Goal: Task Accomplishment & Management: Manage account settings

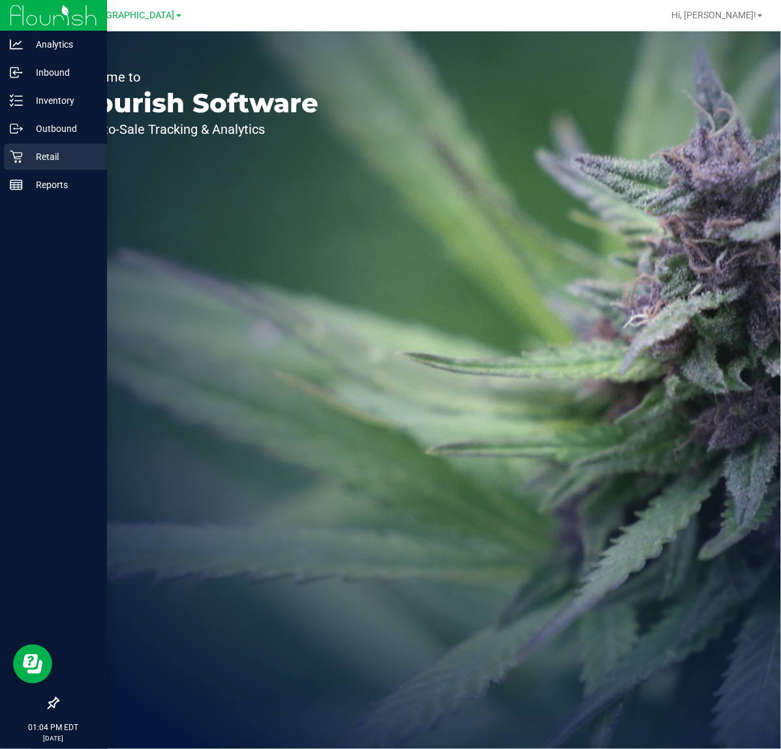
click at [36, 158] on p "Retail" at bounding box center [62, 157] width 78 height 16
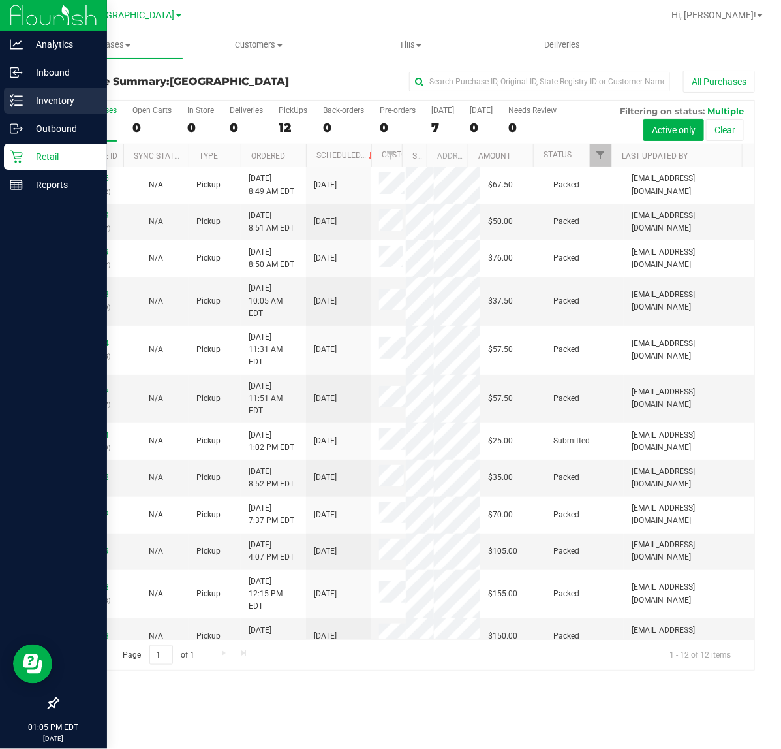
click at [8, 108] on div "Inventory" at bounding box center [55, 100] width 103 height 26
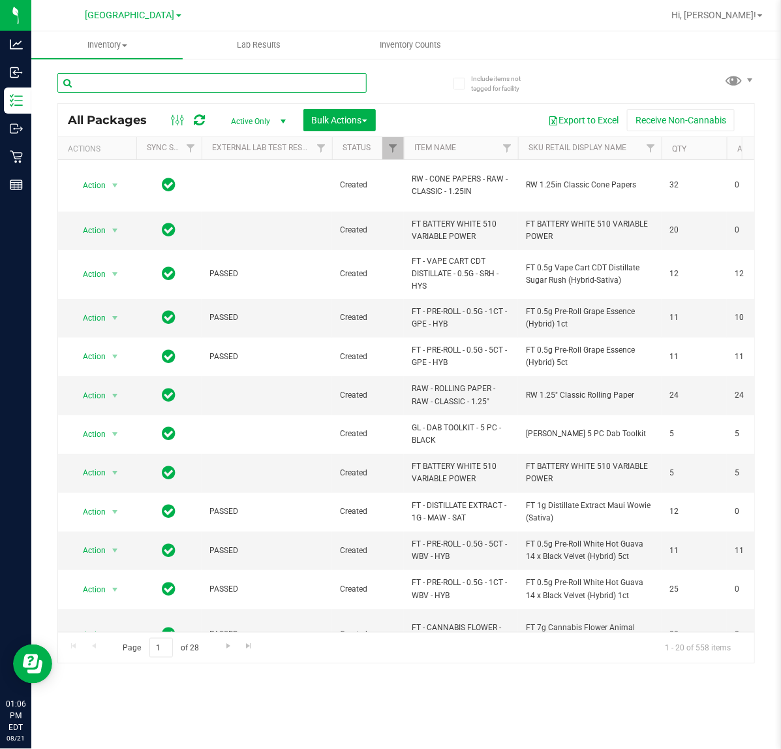
click at [131, 85] on input "text" at bounding box center [211, 83] width 309 height 20
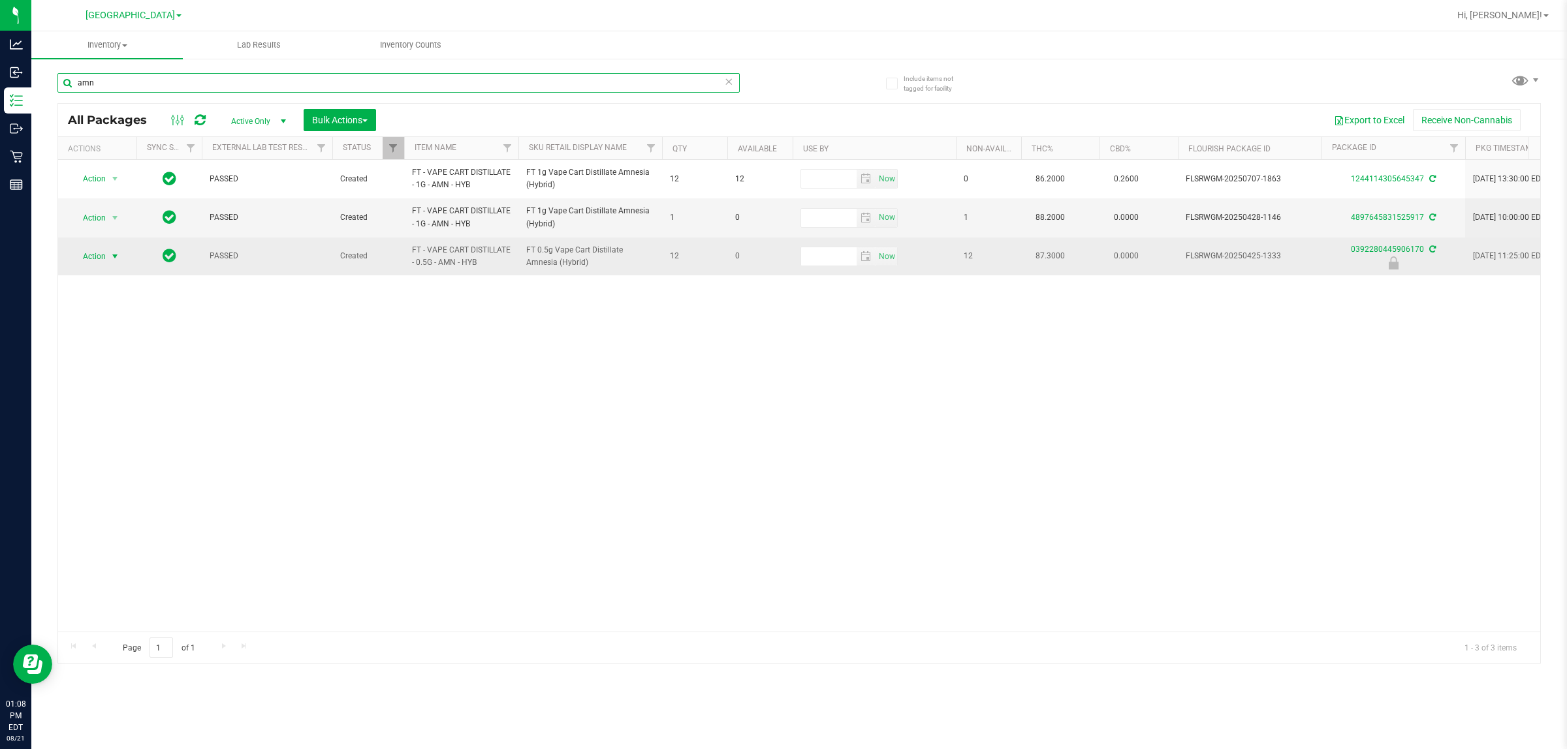
type input "amn"
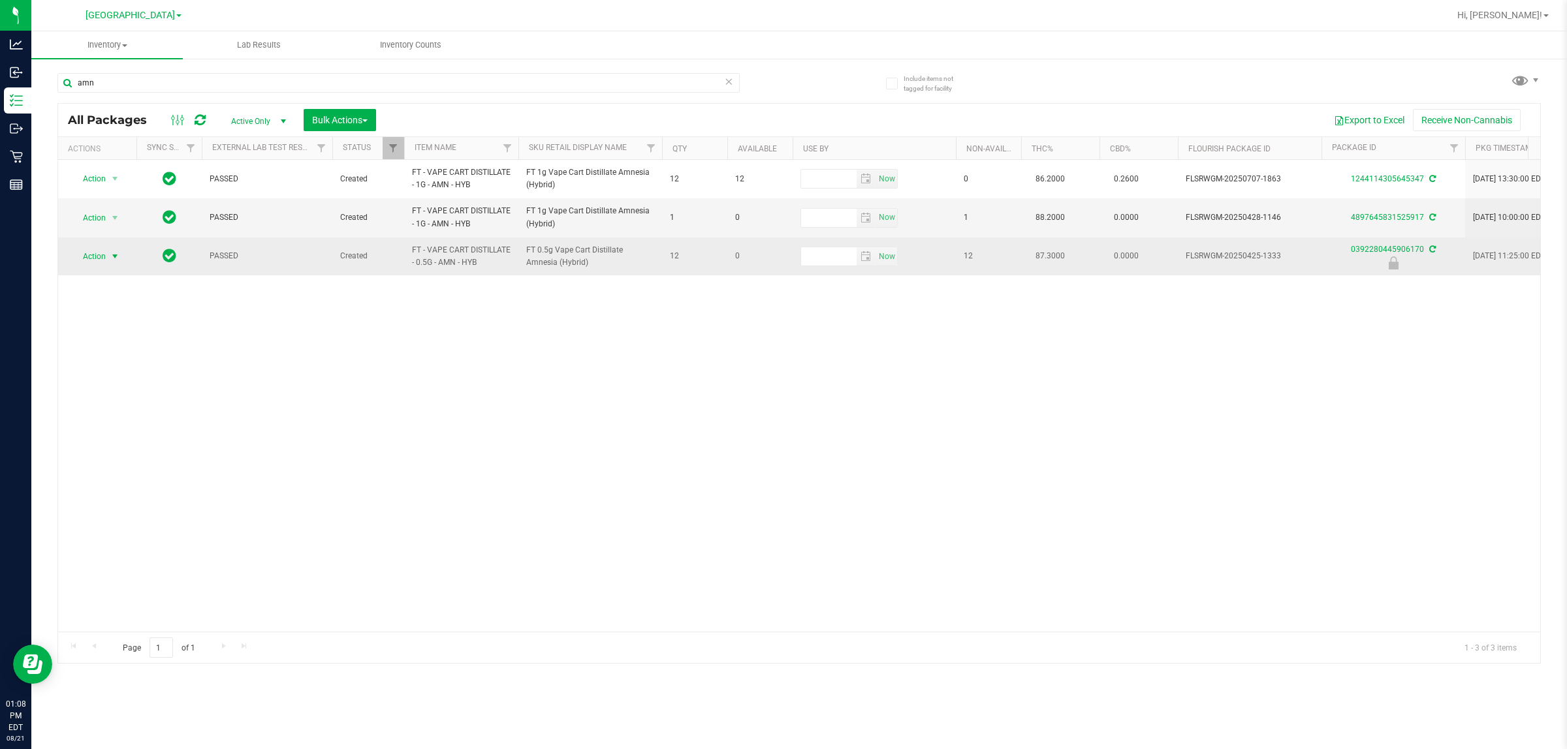
click at [101, 256] on span "Action" at bounding box center [88, 256] width 35 height 18
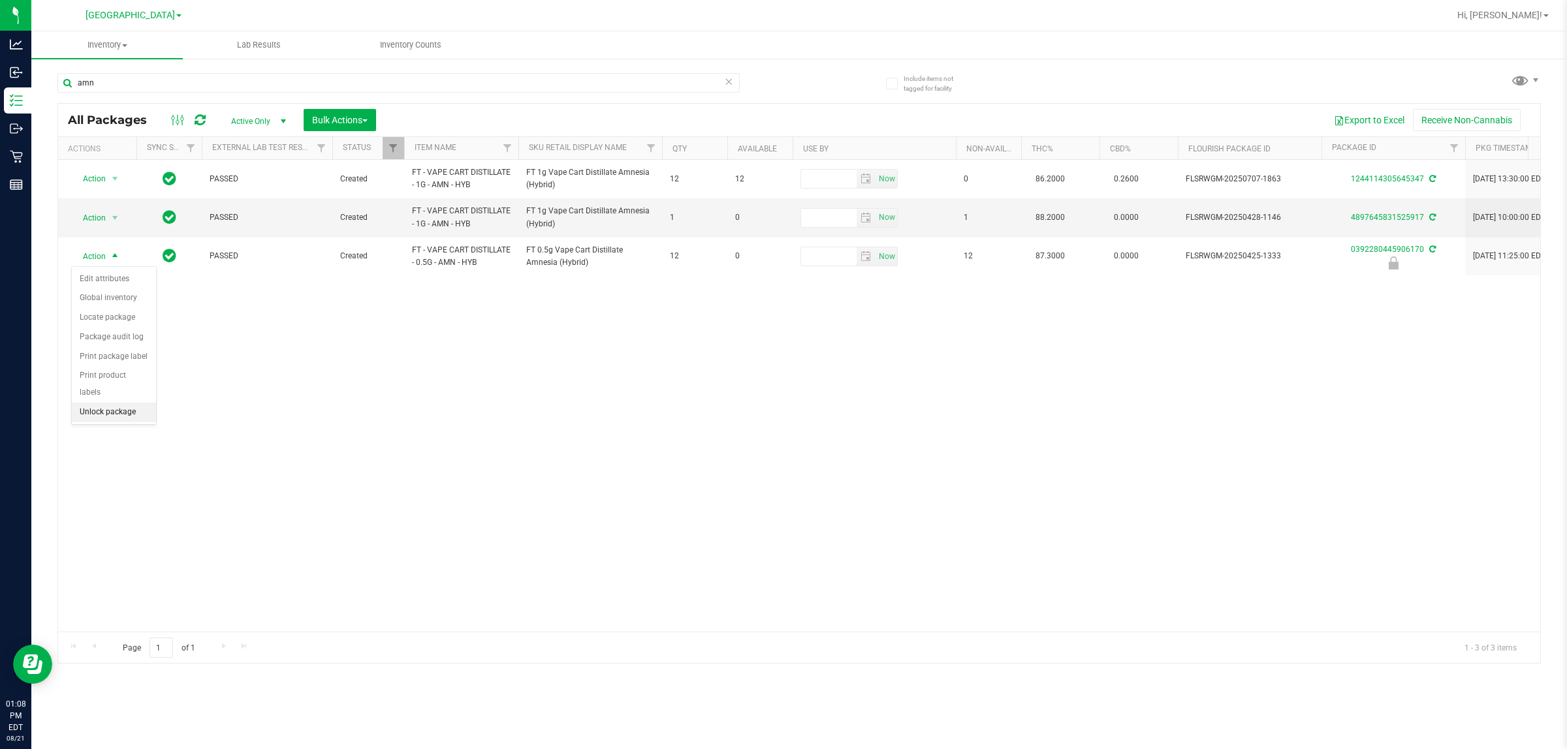
click at [129, 403] on li "Unlock package" at bounding box center [114, 413] width 84 height 20
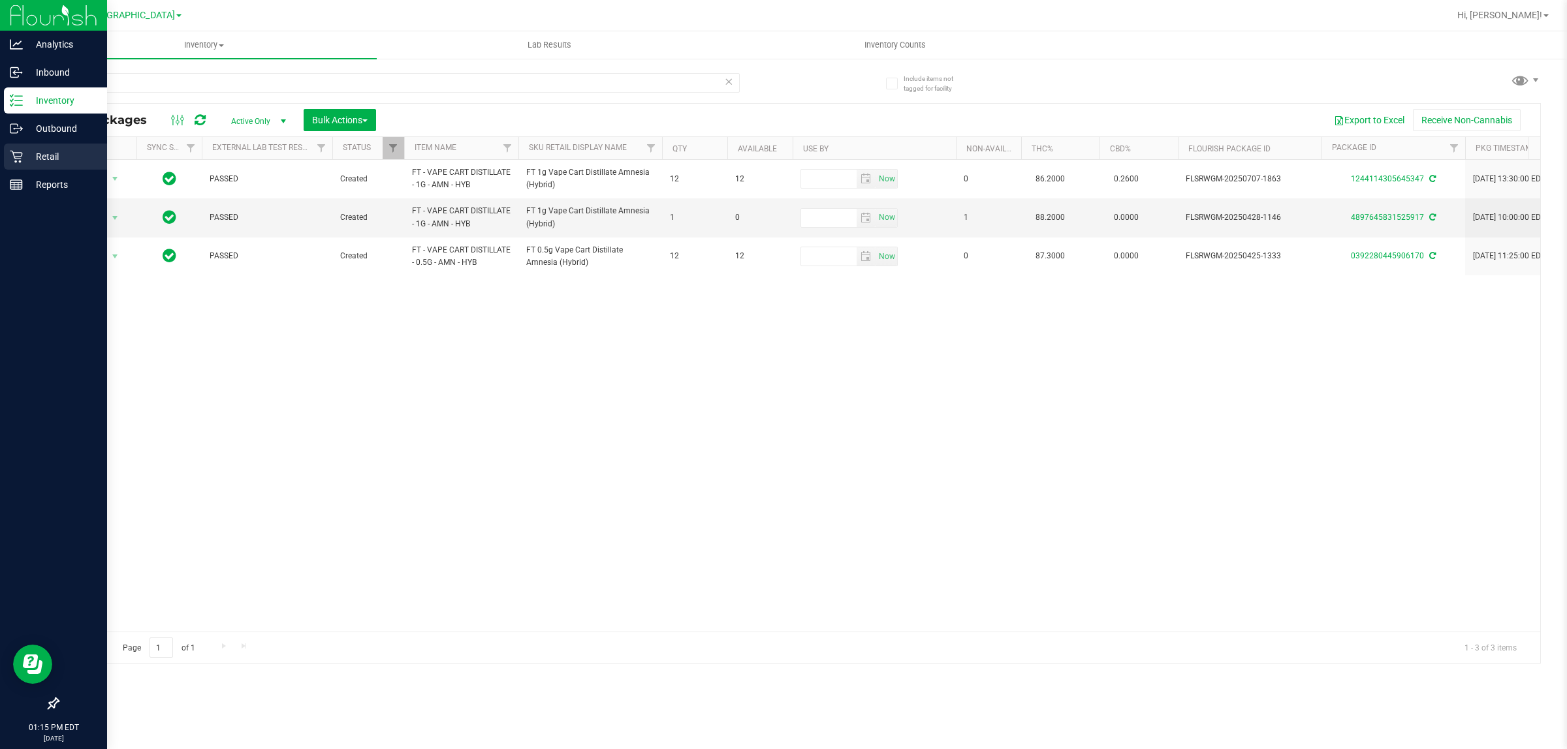
click at [18, 155] on icon at bounding box center [16, 156] width 13 height 13
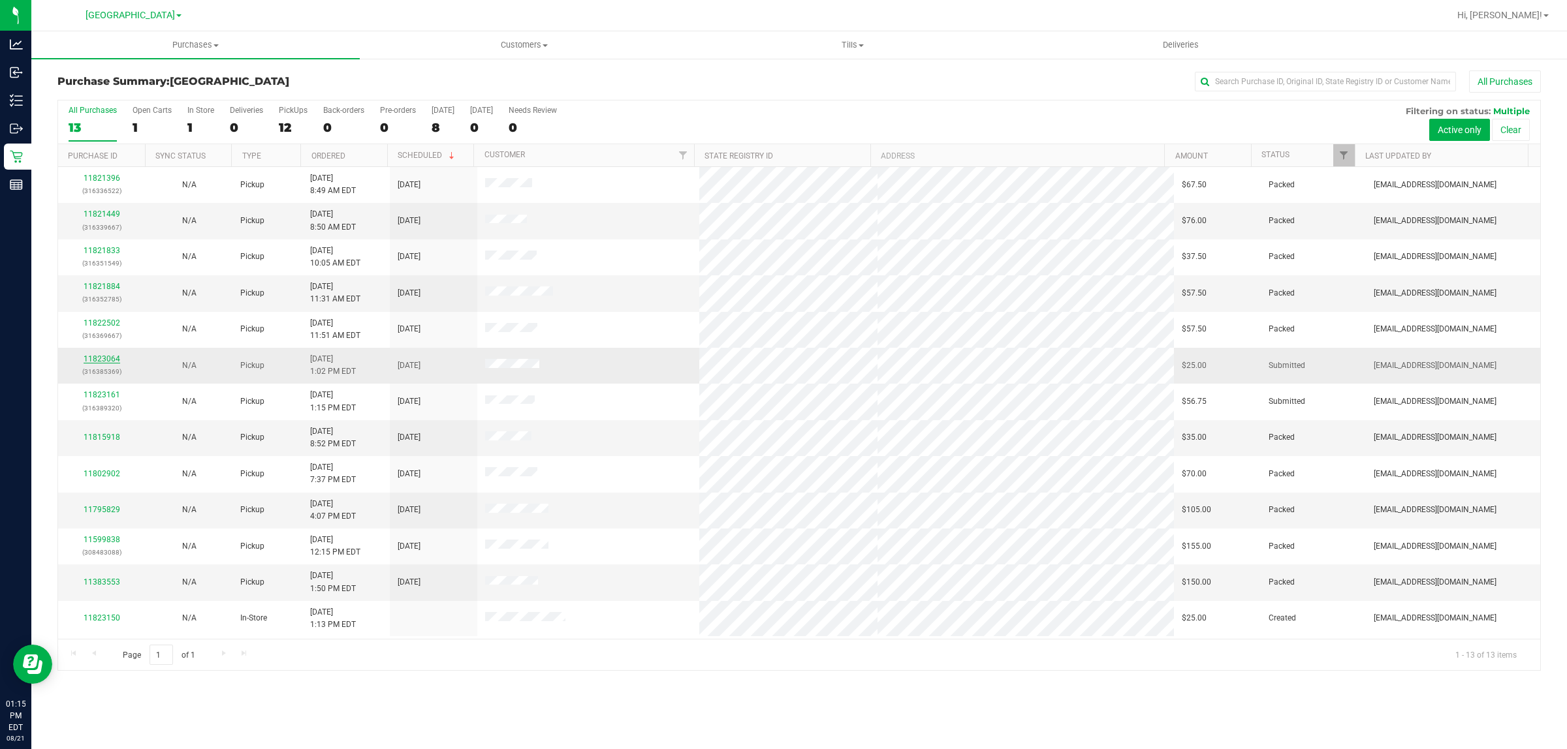
click at [108, 360] on link "11823064" at bounding box center [102, 358] width 37 height 9
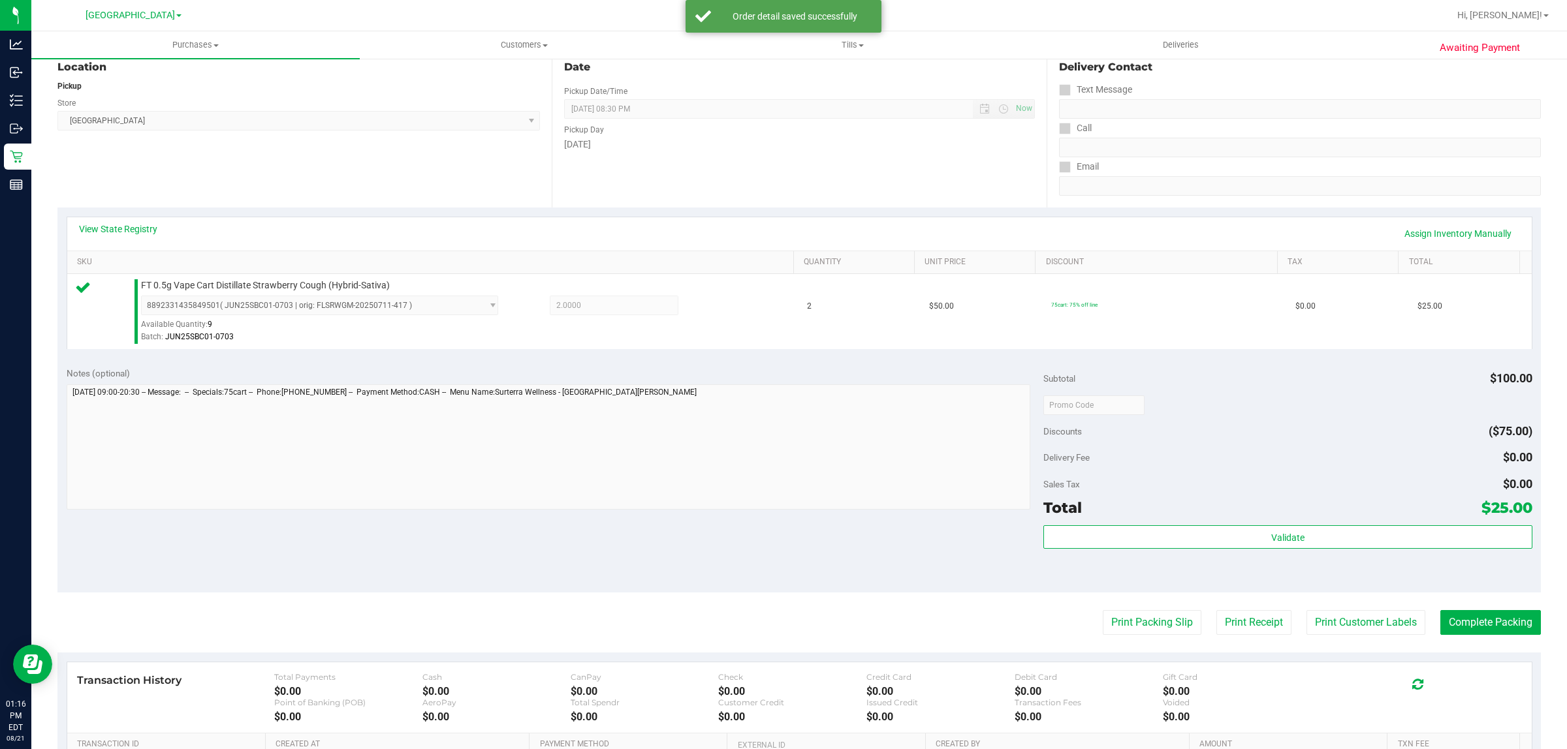
scroll to position [163, 0]
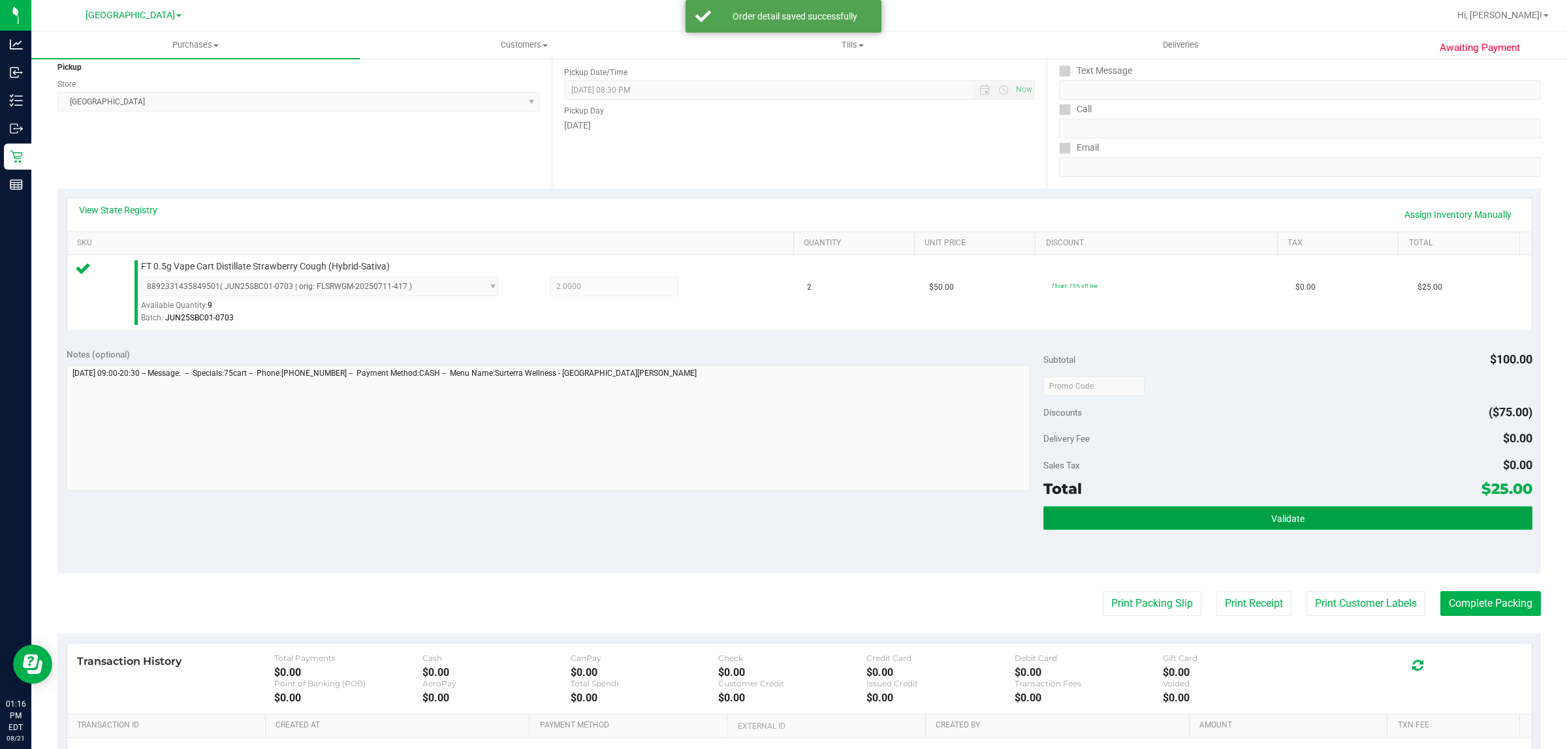
click at [781, 516] on button "Validate" at bounding box center [1287, 518] width 488 height 23
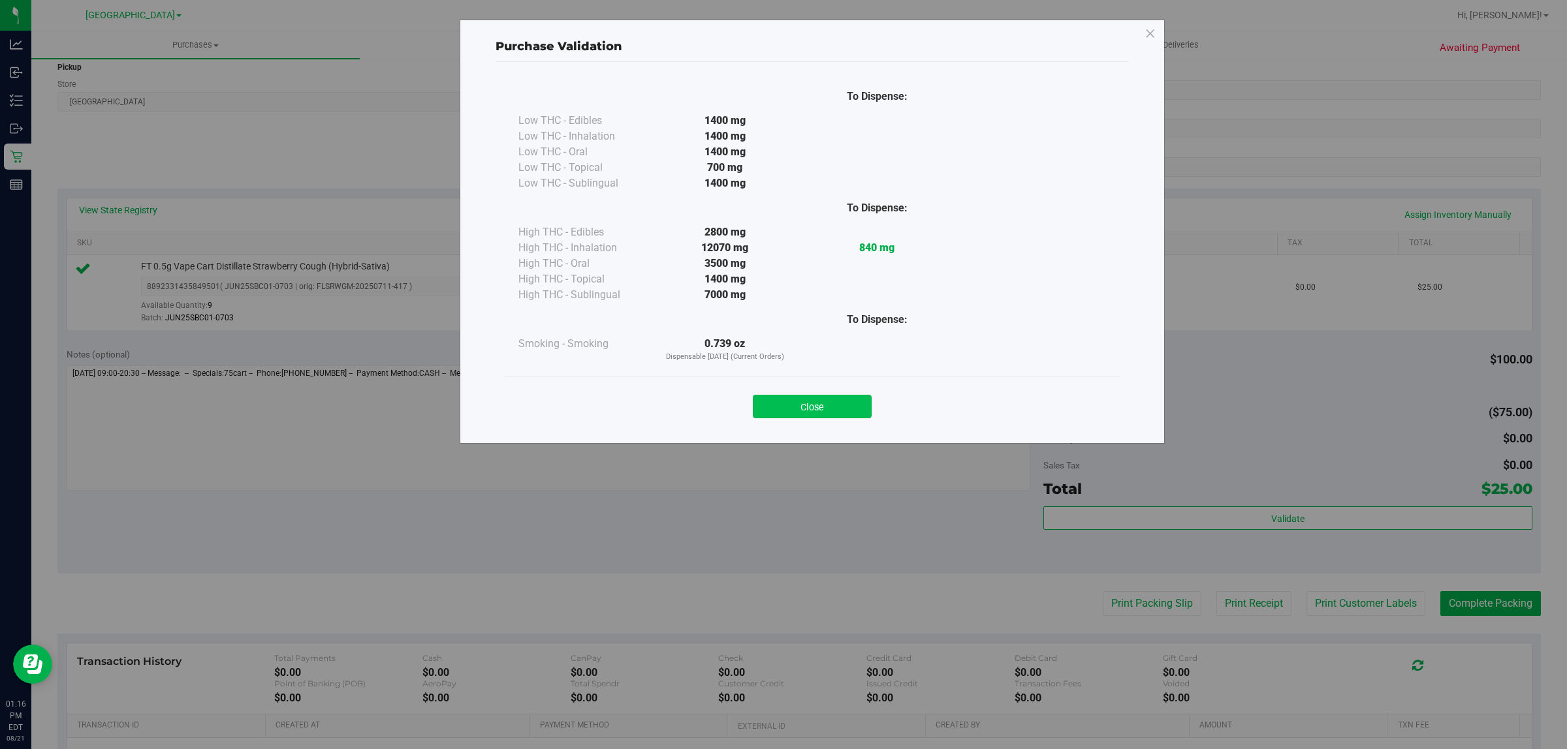
click at [781, 405] on button "Close" at bounding box center [812, 406] width 119 height 23
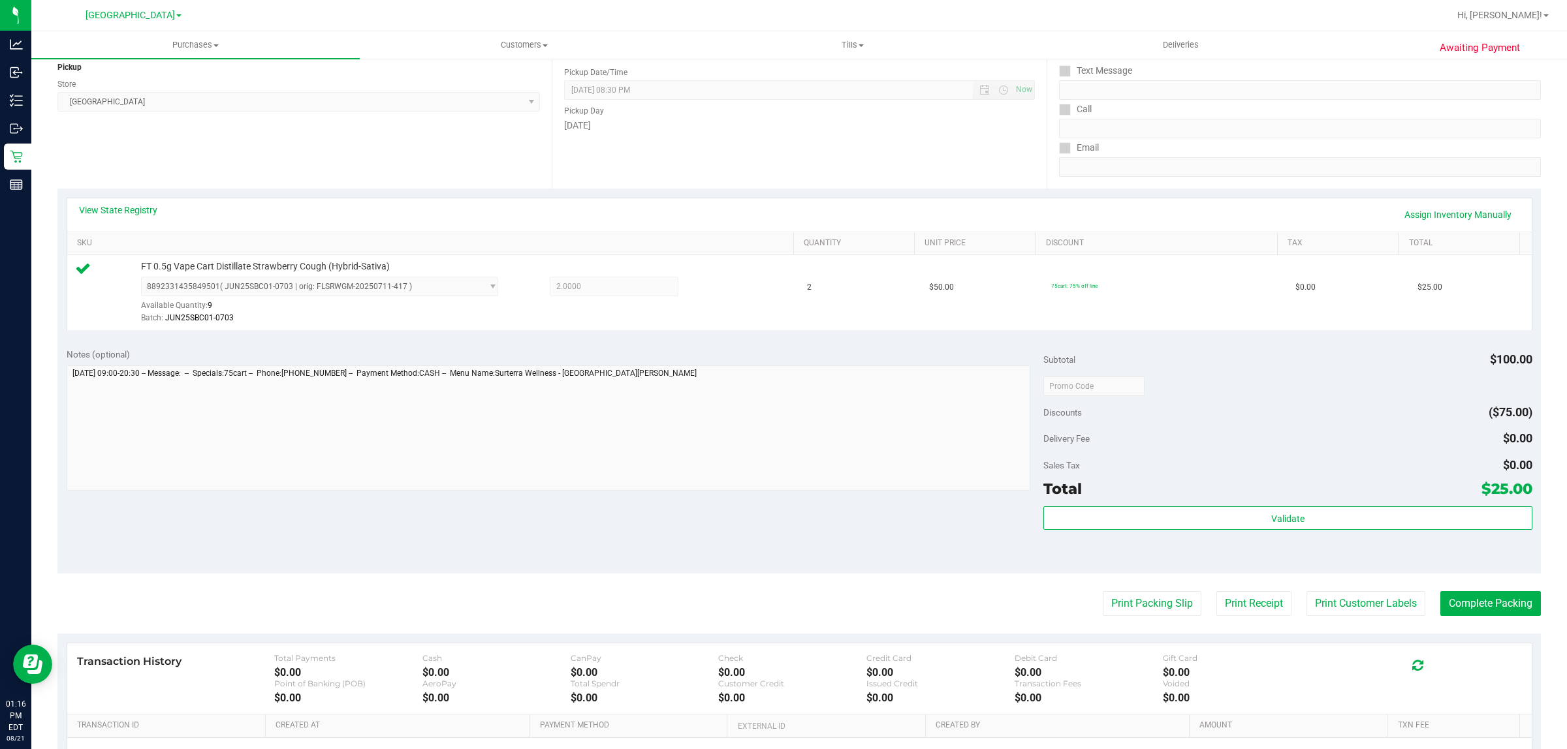
click at [781, 591] on purchase-details "Back Edit Purchase Cancel Purchase View Profile # 11823064 BioTrack ID: - Submi…" at bounding box center [798, 392] width 1483 height 971
click at [781, 599] on button "Print Packing Slip" at bounding box center [1151, 603] width 99 height 25
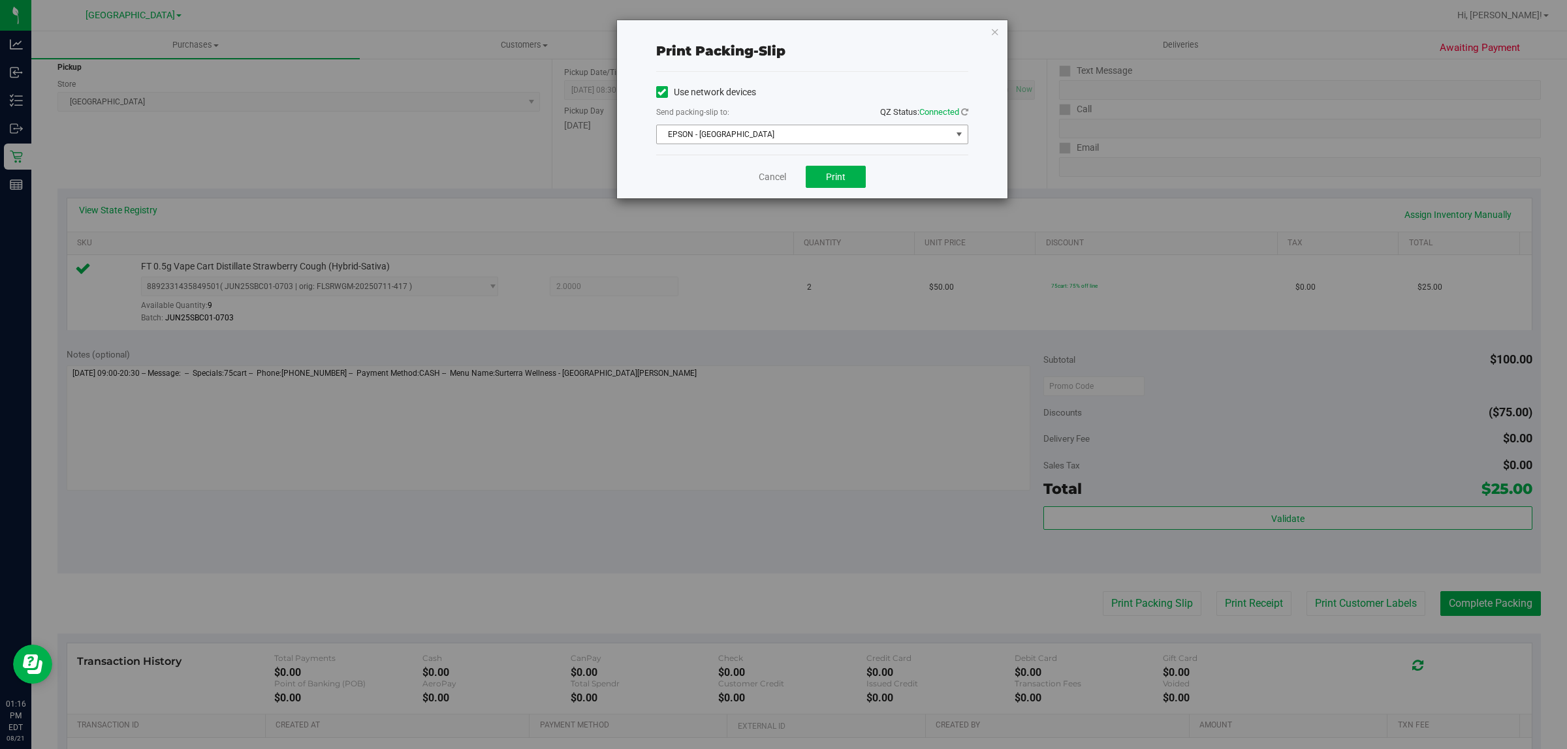
click at [781, 116] on div "Send packing-slip to: QZ Status: Connected" at bounding box center [812, 113] width 312 height 16
click at [732, 124] on div "Use network devices Send packing-slip to: QZ Status: Connected [GEOGRAPHIC_DATA…" at bounding box center [812, 113] width 312 height 62
click at [725, 134] on span "EPSON - [GEOGRAPHIC_DATA]" at bounding box center [804, 134] width 294 height 18
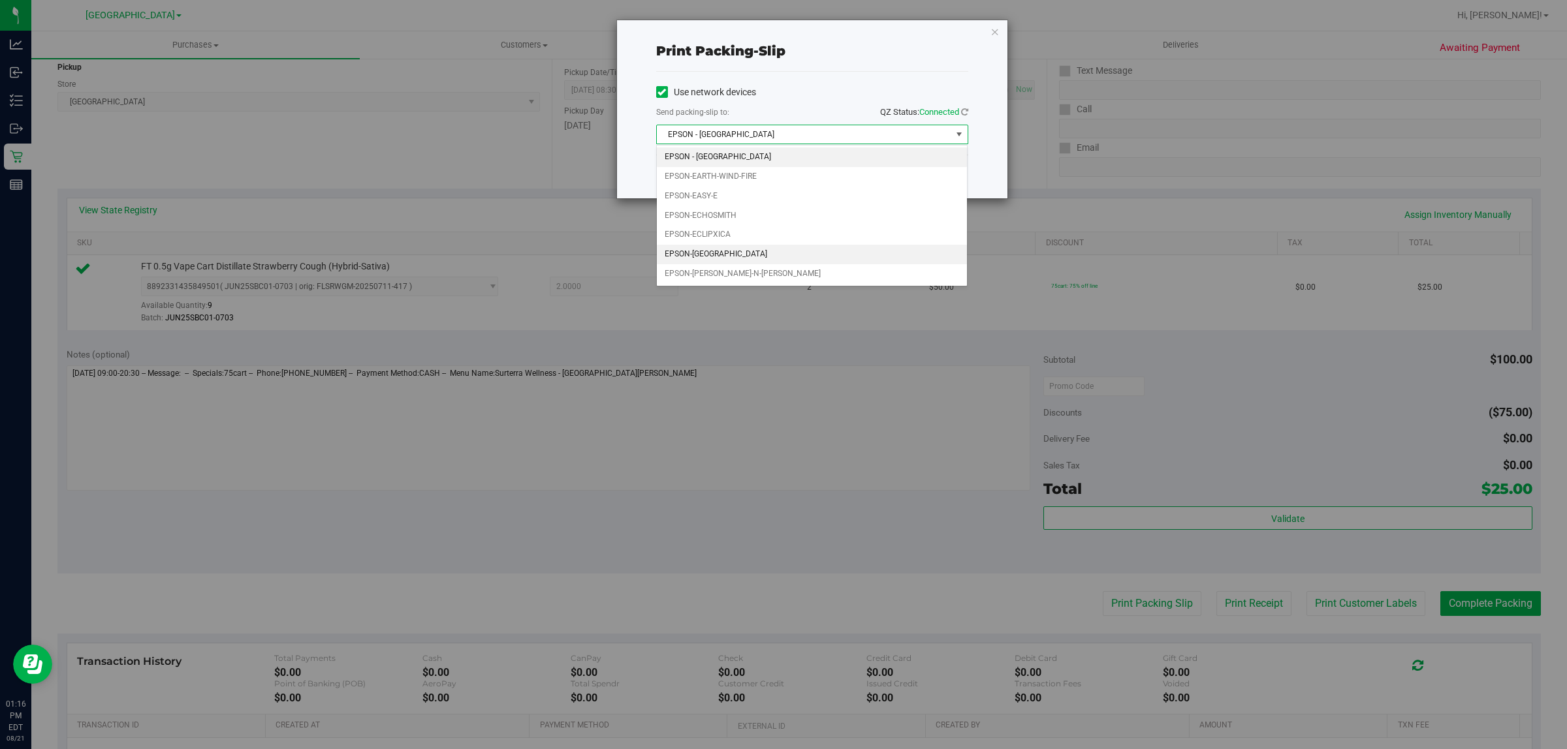
click at [700, 257] on li "EPSON-[GEOGRAPHIC_DATA]" at bounding box center [812, 255] width 311 height 20
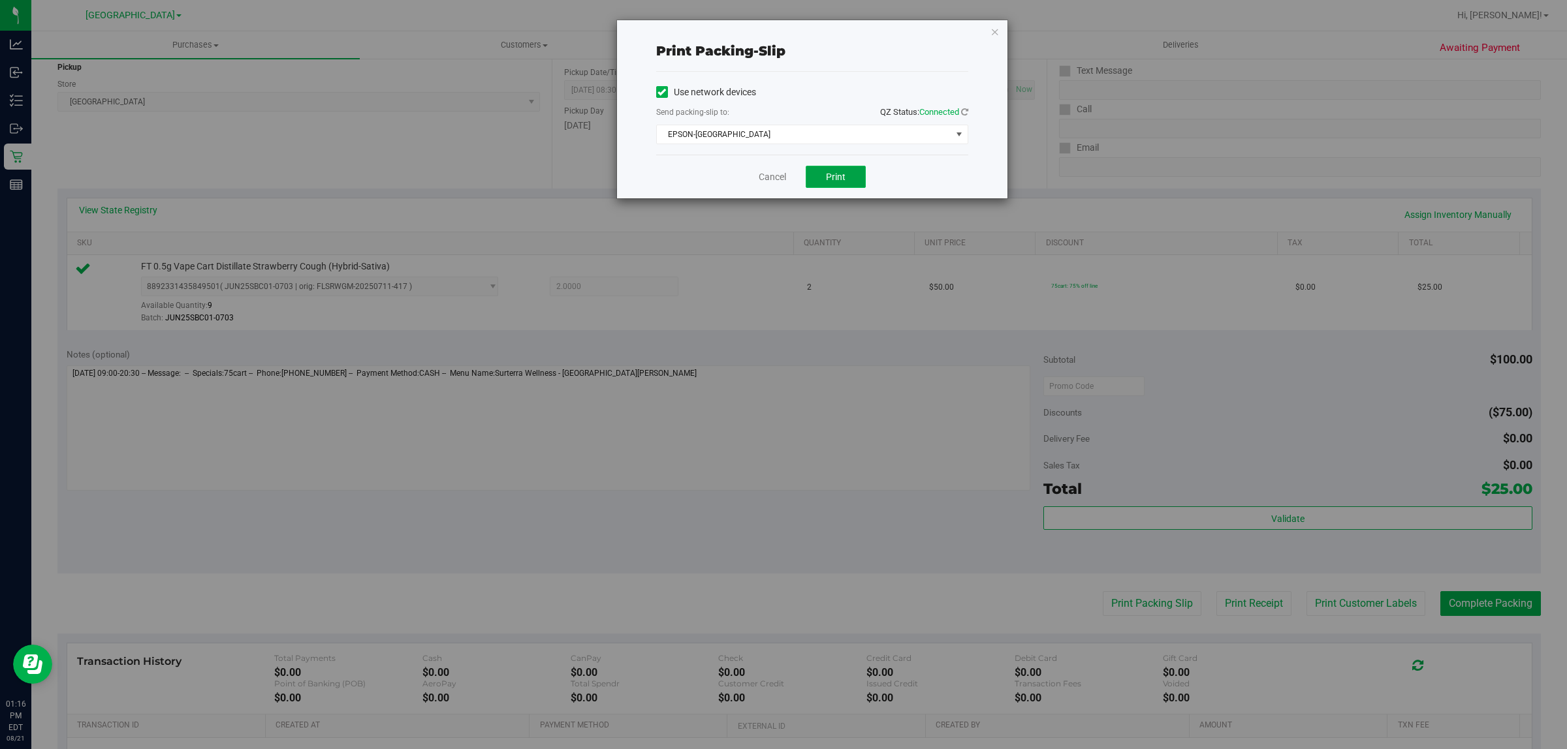
click at [781, 181] on button "Print" at bounding box center [835, 177] width 60 height 22
click at [777, 174] on link "Cancel" at bounding box center [771, 177] width 27 height 14
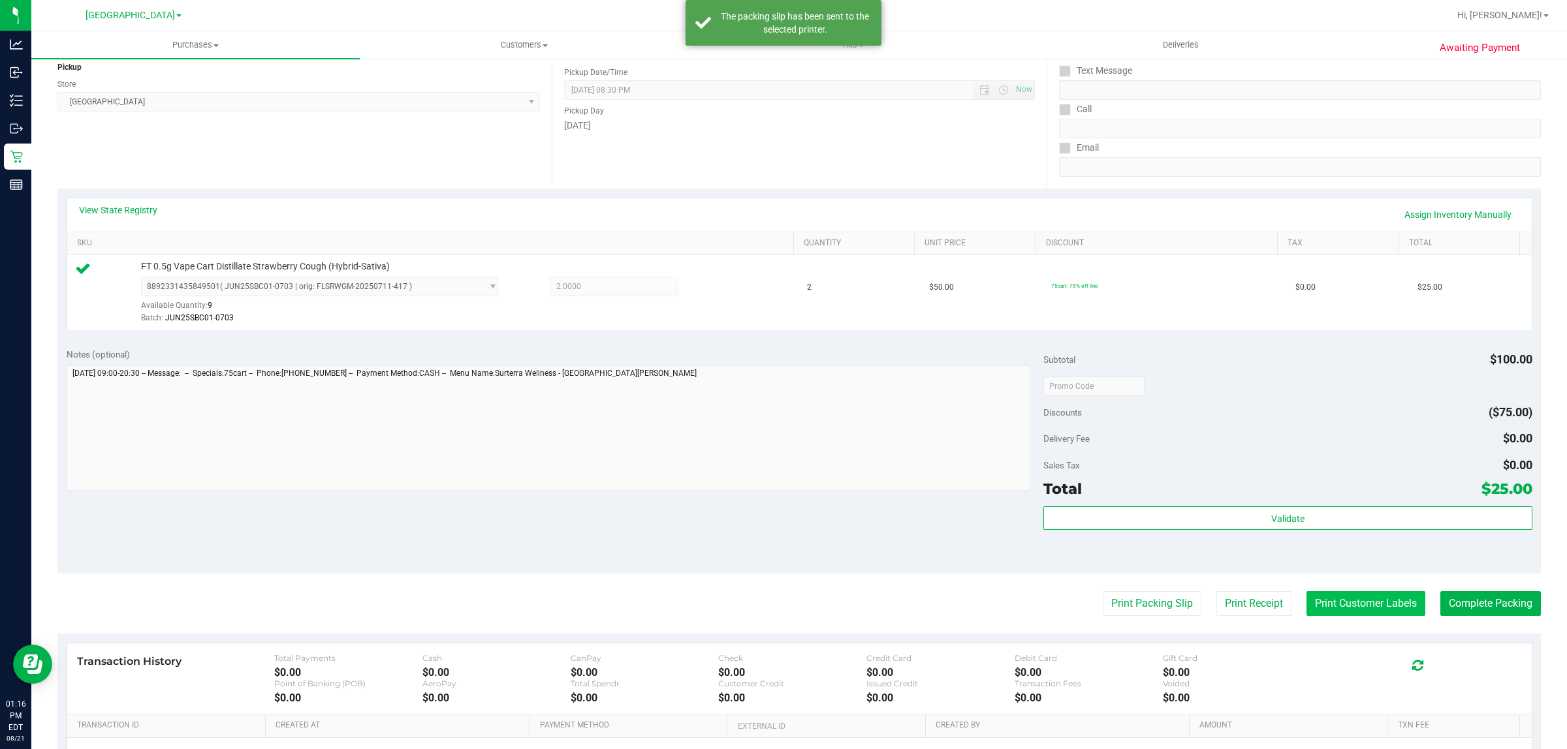
click at [781, 595] on button "Print Customer Labels" at bounding box center [1365, 603] width 119 height 25
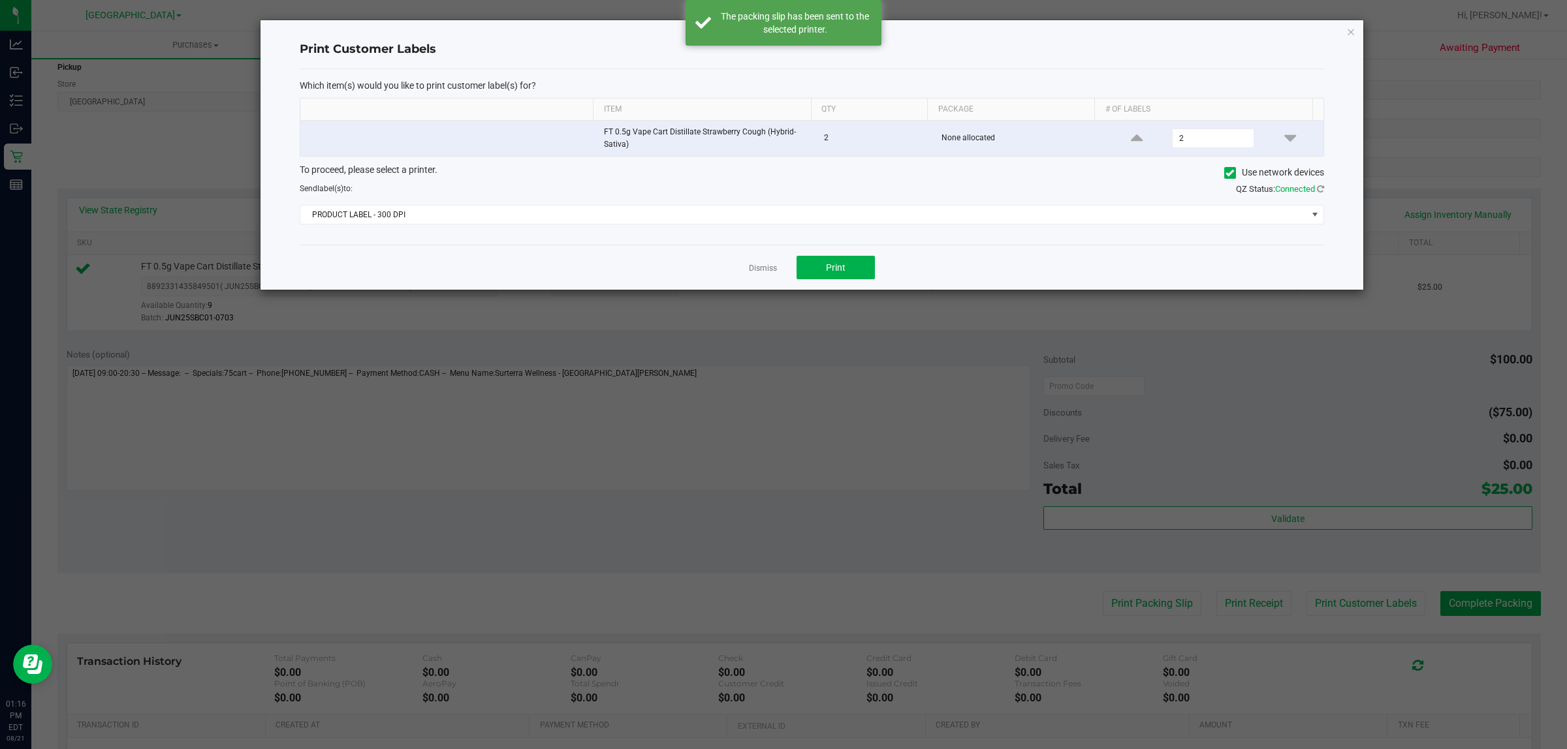
click at [676, 195] on div "Send label(s) to:" at bounding box center [551, 189] width 522 height 12
click at [617, 200] on div "To proceed, please select a printer. Use network devices Send label(s) to: QZ S…" at bounding box center [812, 194] width 1024 height 62
click at [584, 204] on div "To proceed, please select a printer. Use network devices Send label(s) to: QZ S…" at bounding box center [812, 194] width 1024 height 62
click at [540, 227] on div "Which item(s) would you like to print customer label(s) for? Item Qty Package #…" at bounding box center [812, 157] width 1024 height 176
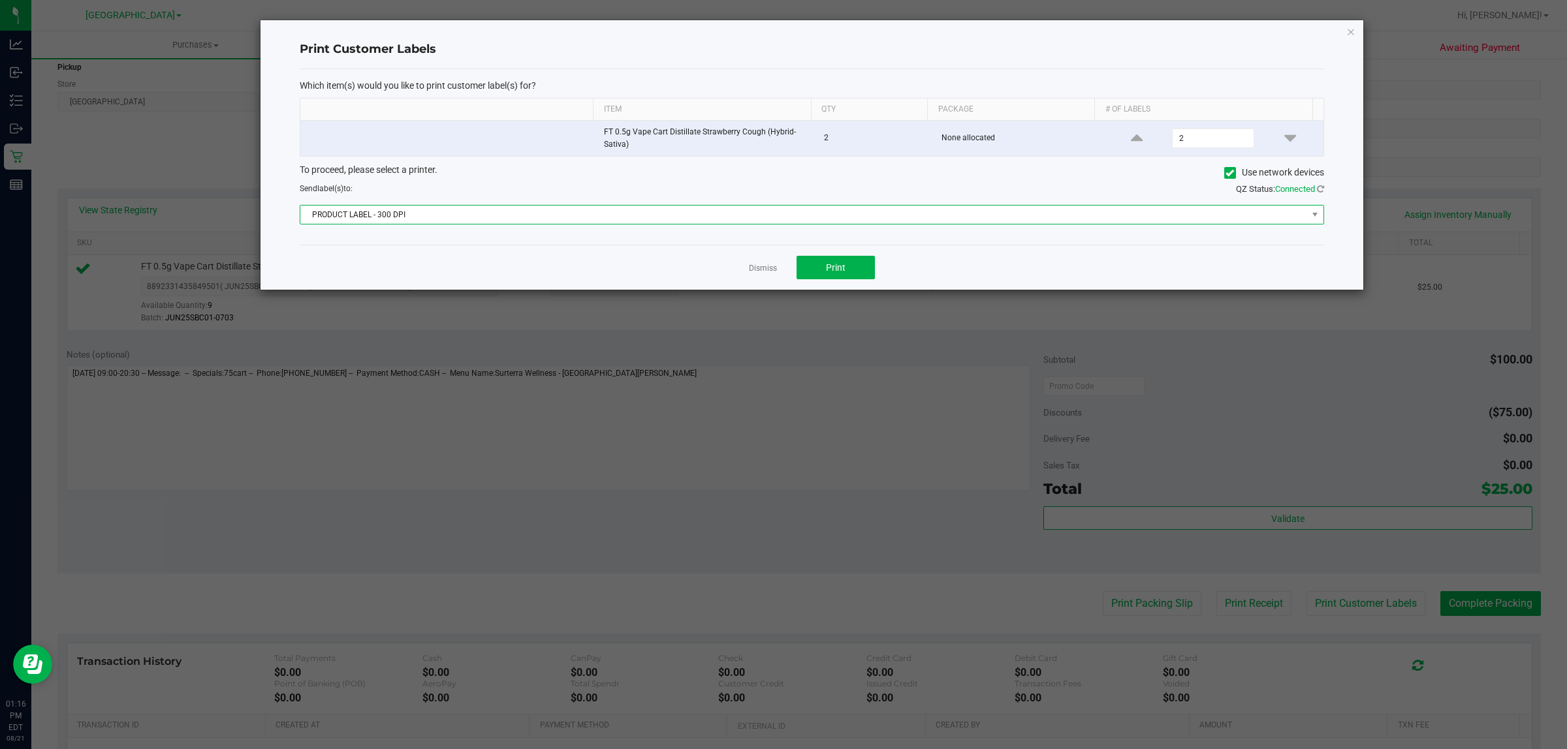
click at [534, 223] on span "PRODUCT LABEL - 300 DPI" at bounding box center [803, 215] width 1007 height 18
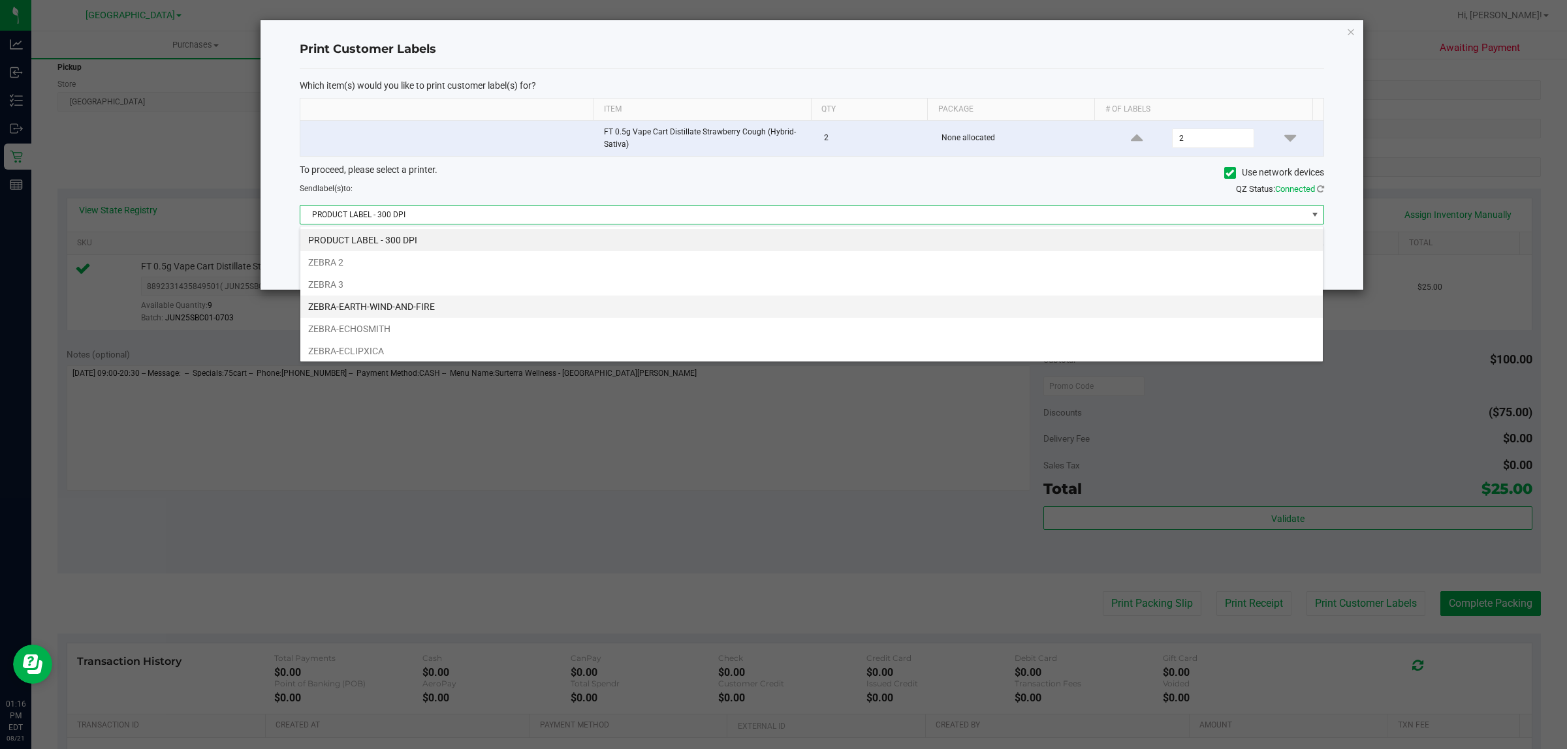
scroll to position [49, 0]
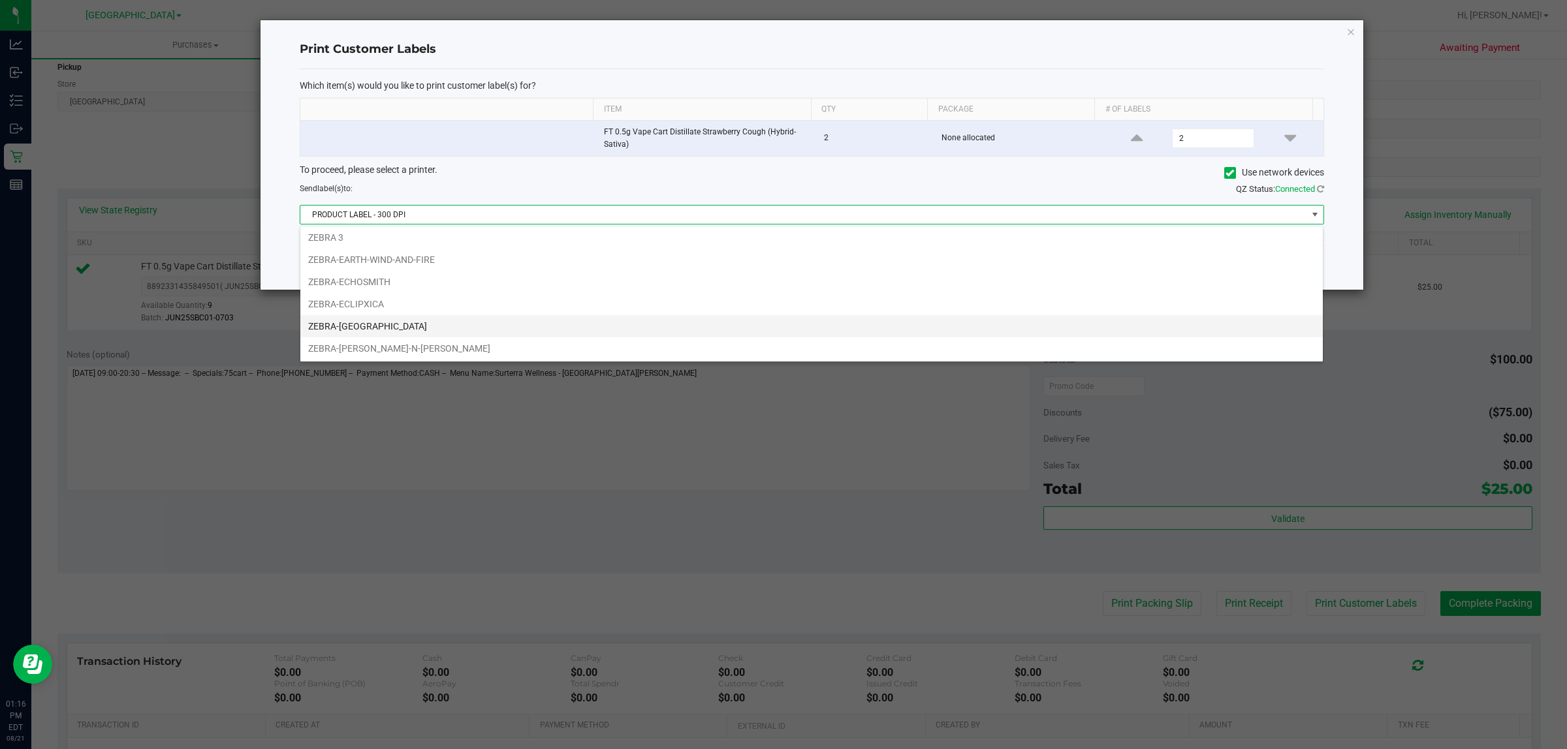
click at [398, 318] on li "ZEBRA-[GEOGRAPHIC_DATA]" at bounding box center [811, 326] width 1022 height 22
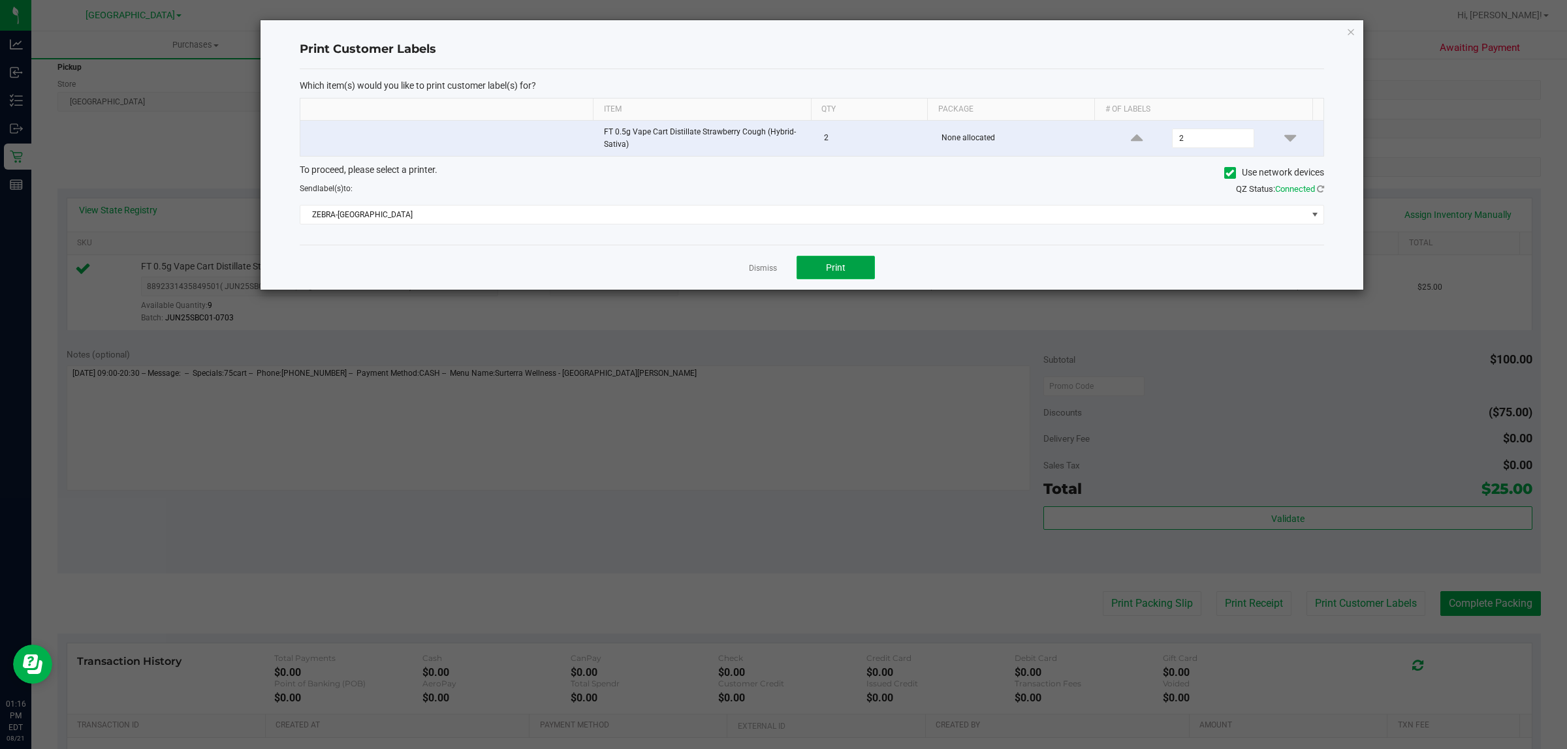
click at [781, 278] on button "Print" at bounding box center [835, 267] width 78 height 23
click at [732, 259] on div "Dismiss Print" at bounding box center [812, 267] width 1024 height 45
click at [764, 269] on link "Dismiss" at bounding box center [763, 268] width 28 height 11
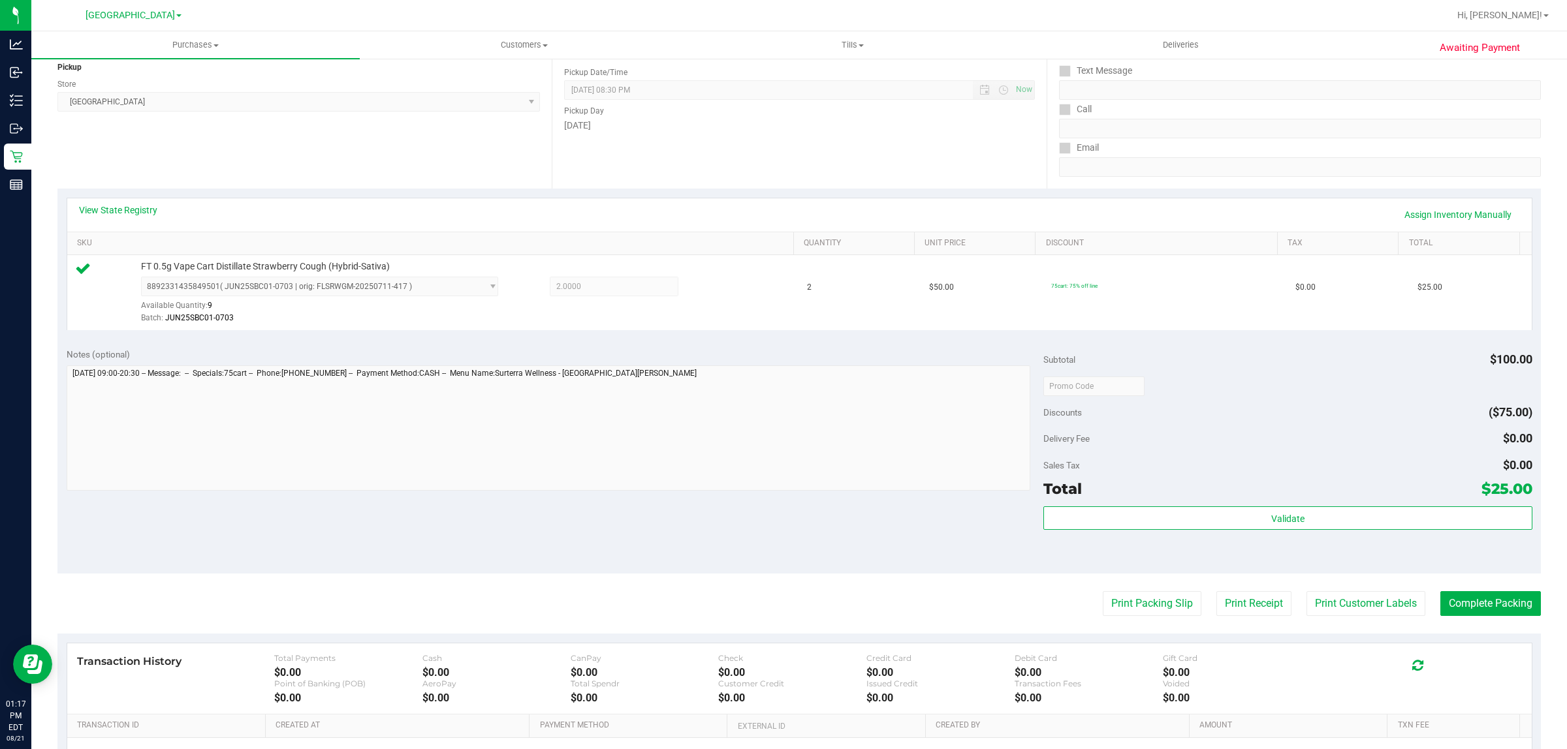
click at [781, 490] on div "Total $25.00" at bounding box center [1287, 488] width 488 height 23
click at [781, 546] on div "Validate" at bounding box center [1287, 536] width 488 height 59
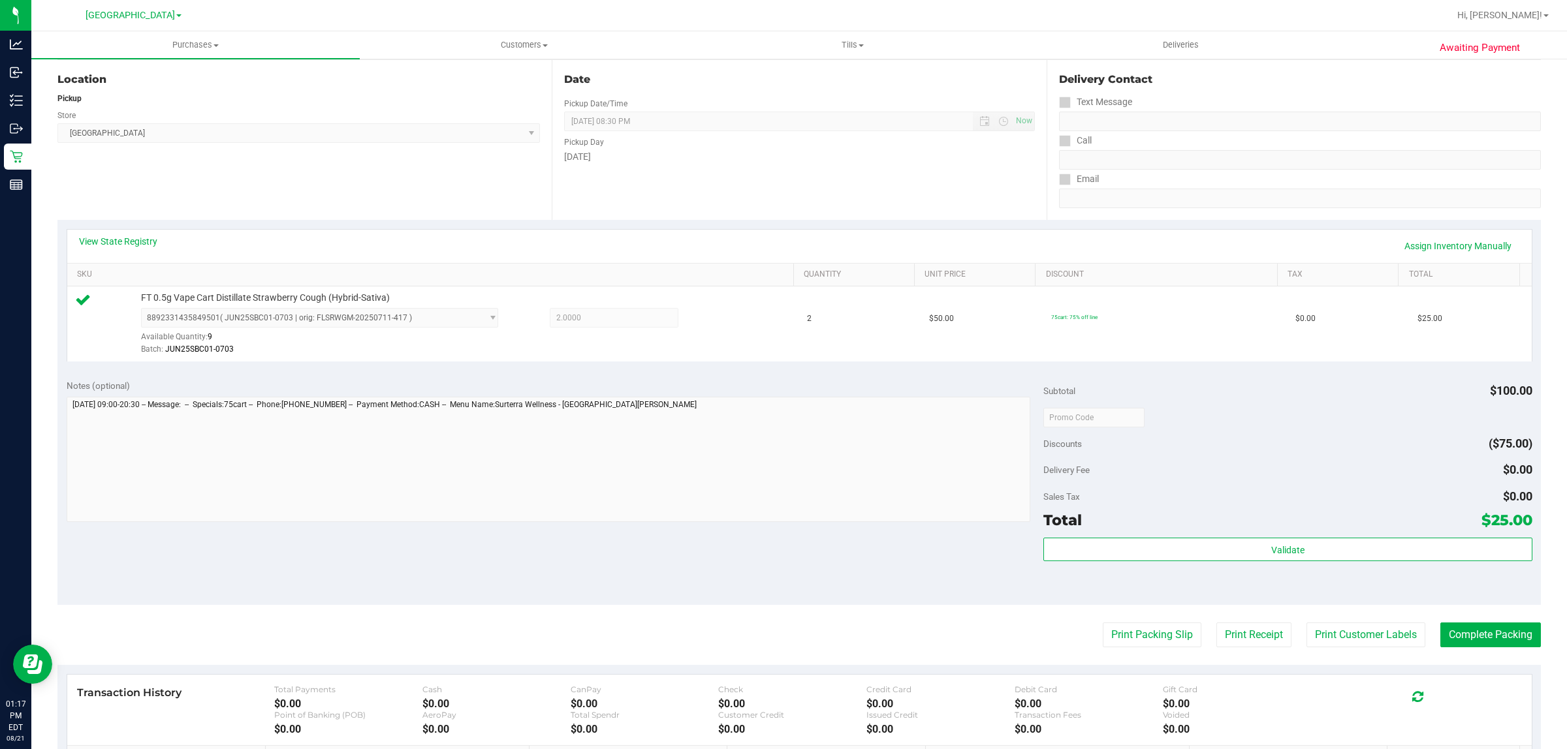
scroll to position [245, 0]
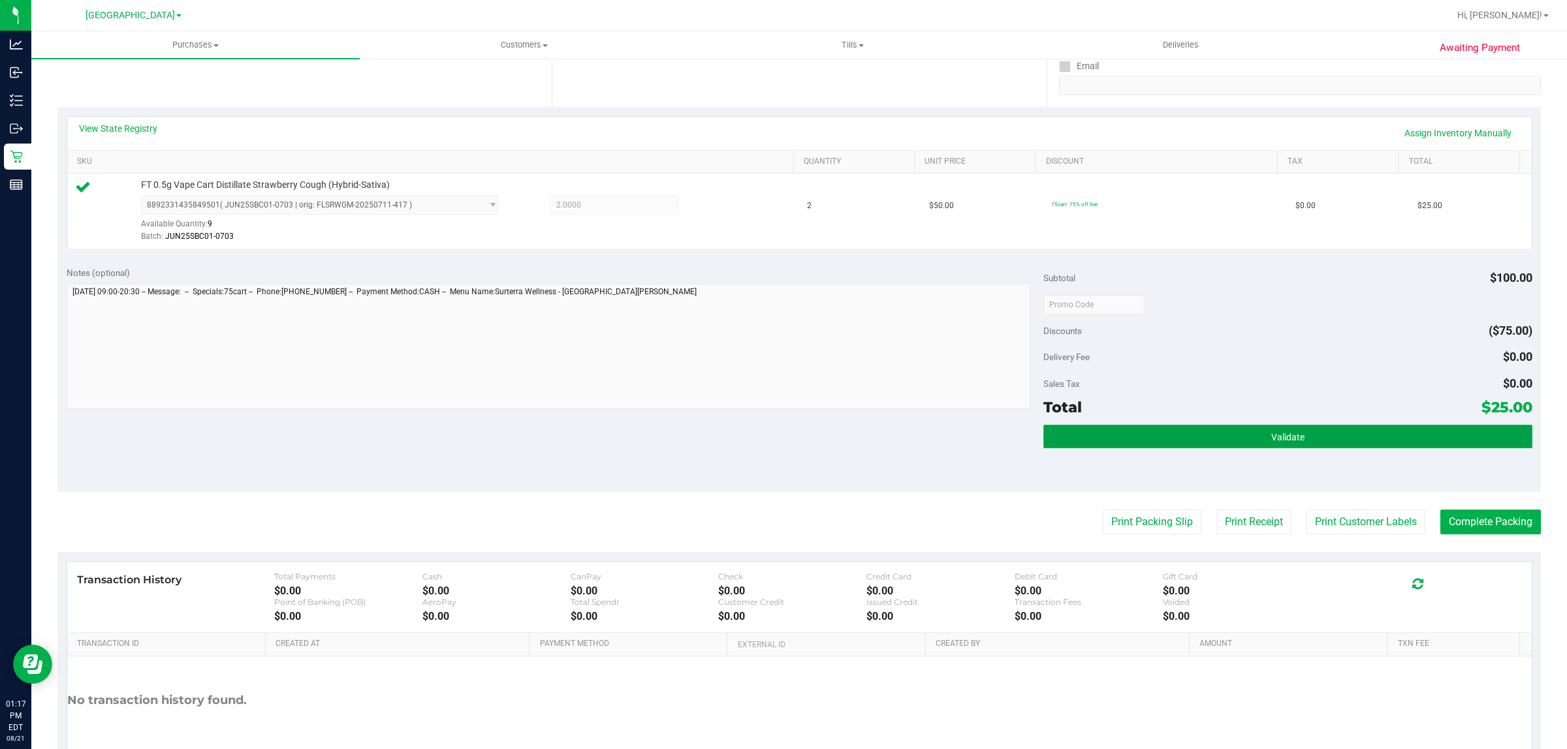
click at [781, 448] on button "Validate" at bounding box center [1287, 436] width 488 height 23
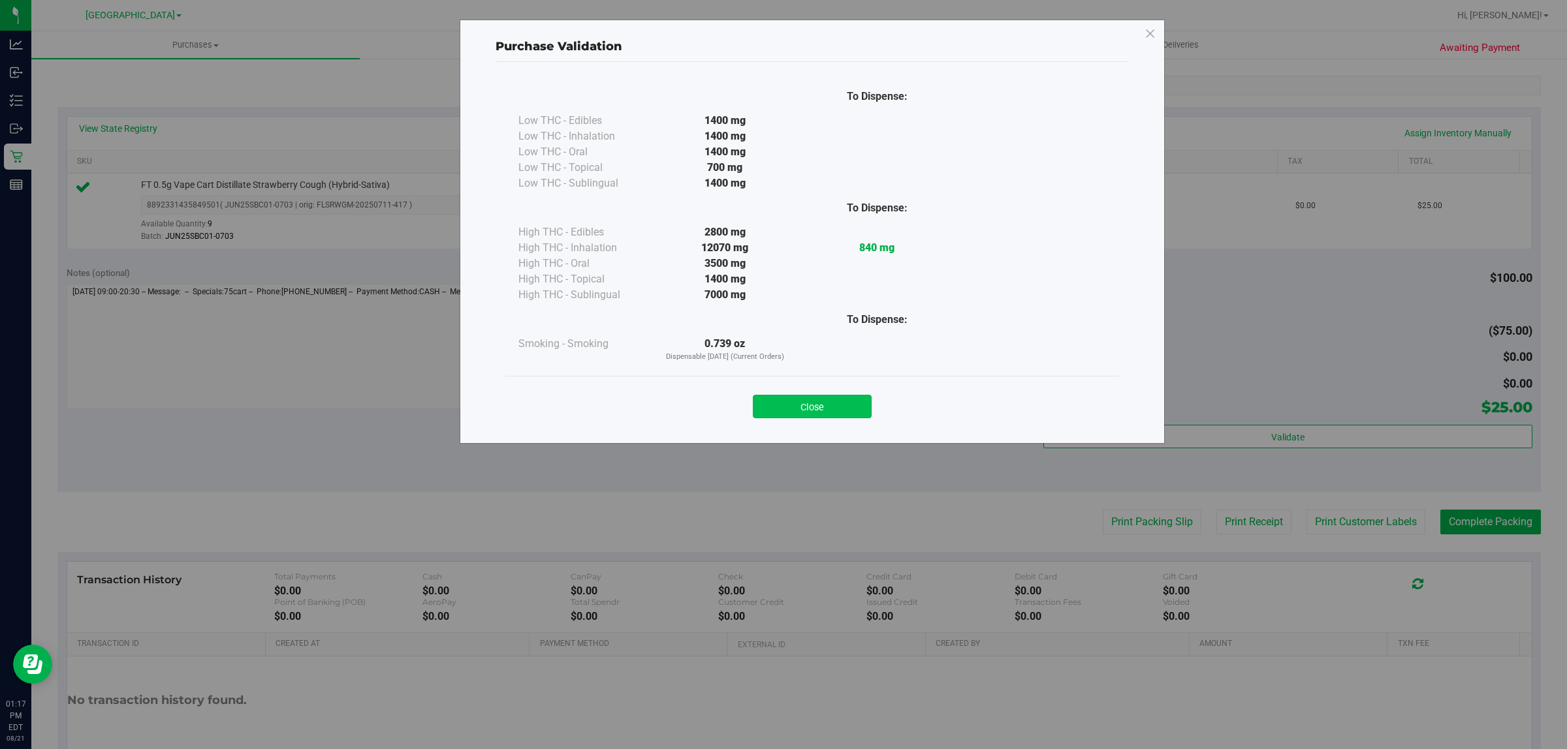
click at [781, 406] on button "Close" at bounding box center [812, 406] width 119 height 23
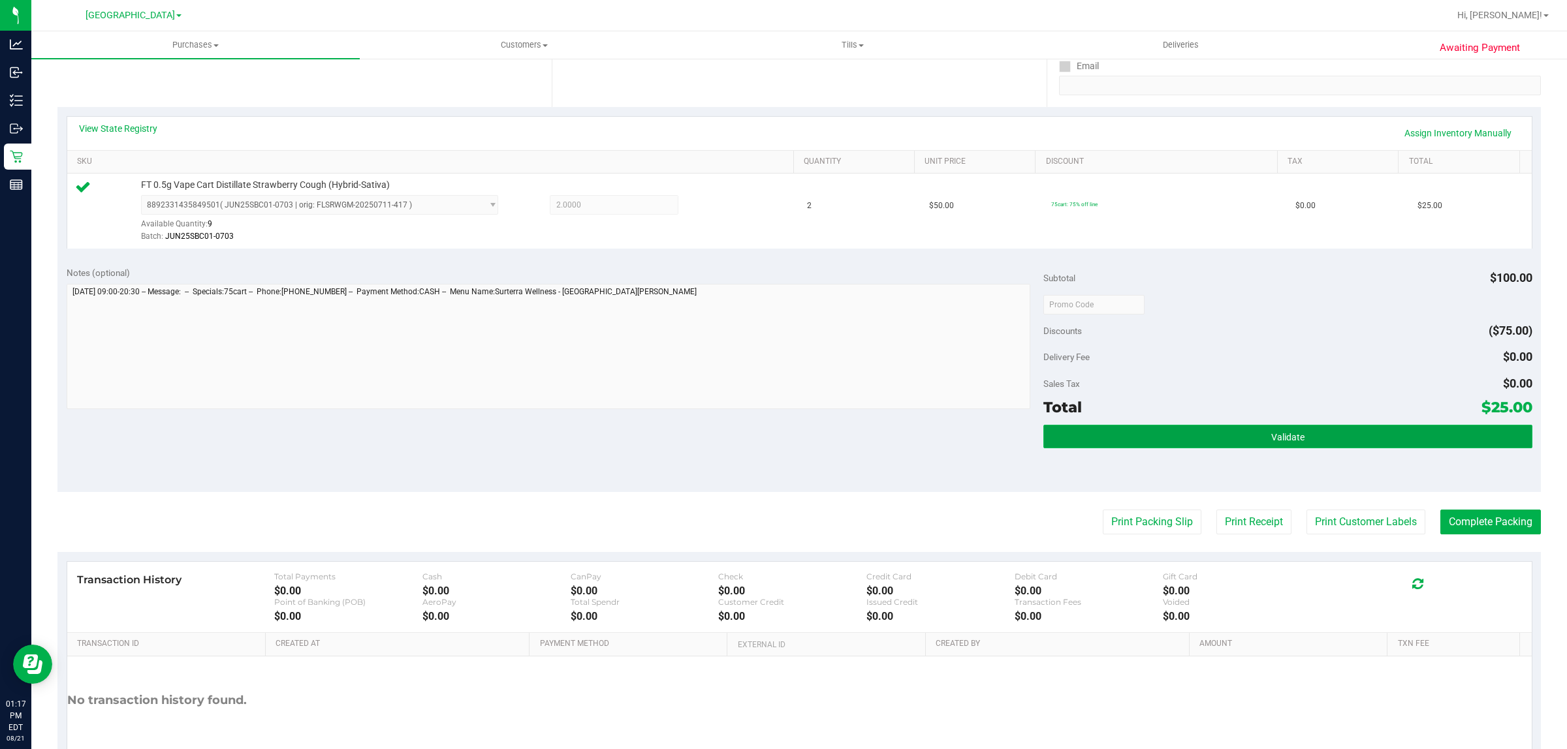
click at [781, 445] on button "Validate" at bounding box center [1287, 436] width 488 height 23
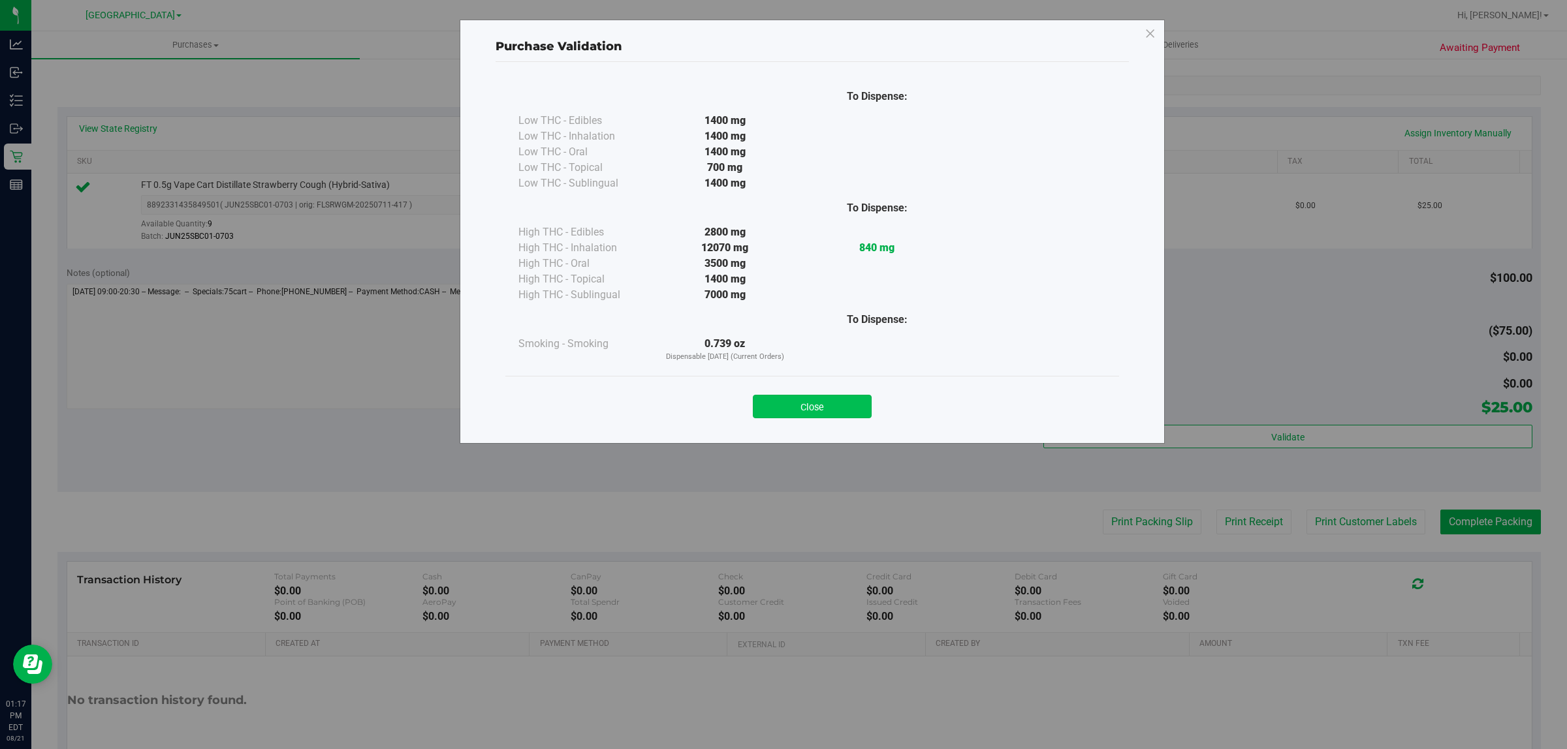
click at [781, 408] on button "Close" at bounding box center [812, 406] width 119 height 23
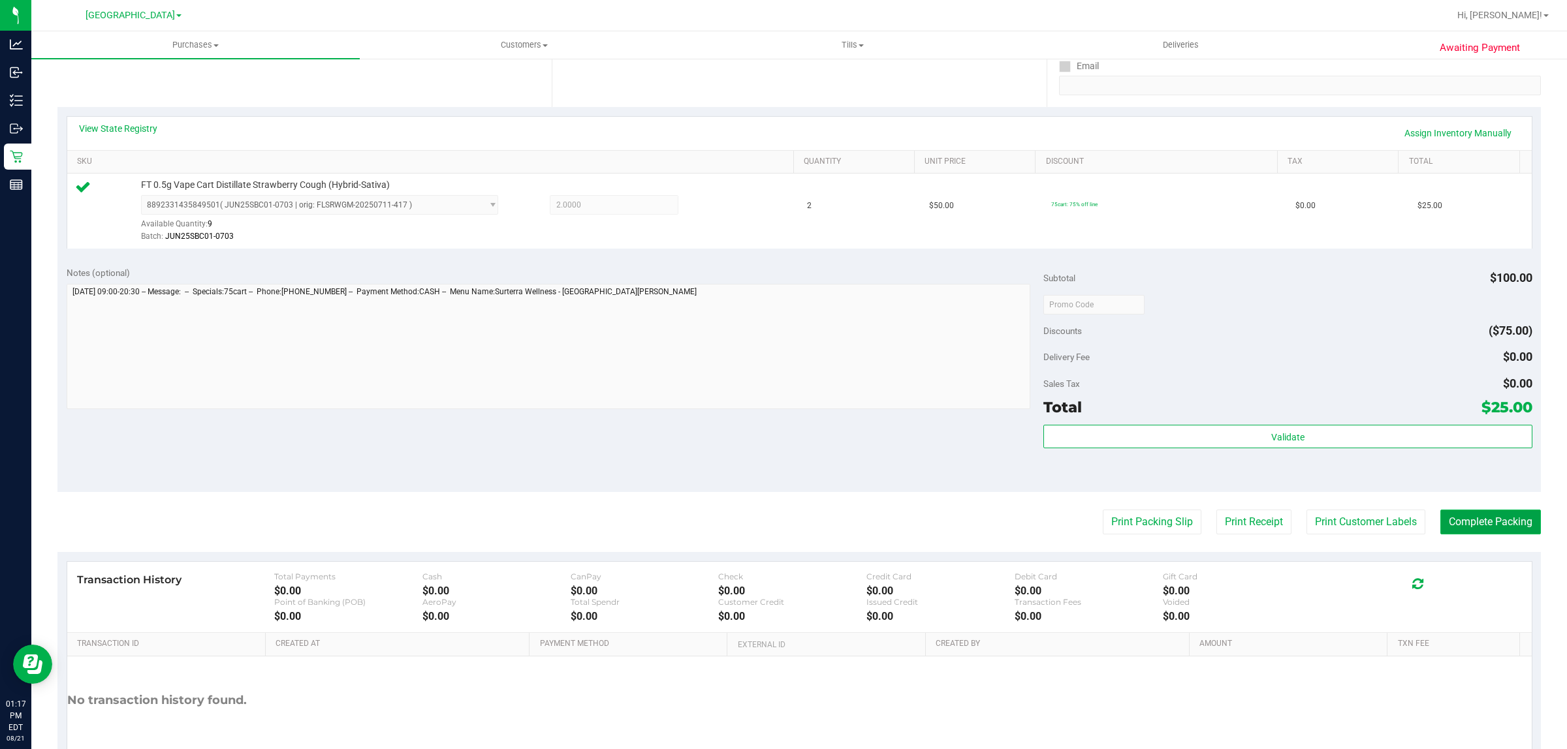
click at [781, 523] on button "Complete Packing" at bounding box center [1490, 522] width 101 height 25
